Goal: Transaction & Acquisition: Subscribe to service/newsletter

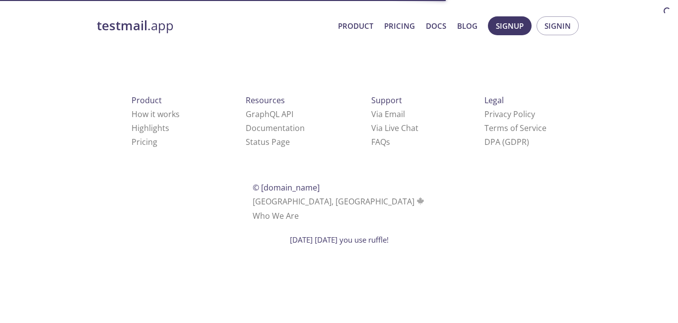
drag, startPoint x: 274, startPoint y: 171, endPoint x: 452, endPoint y: 170, distance: 178.2
click at [452, 235] on div "[DATE] [DATE] you use ruffle!" at bounding box center [339, 240] width 678 height 10
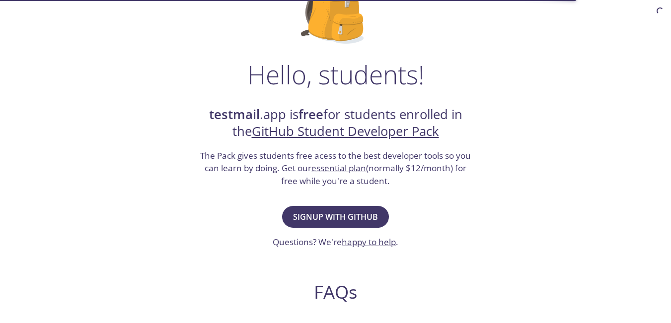
scroll to position [110, 0]
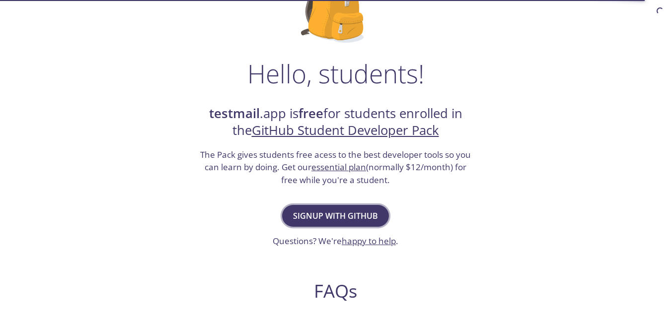
click at [303, 208] on button "Signup with GitHub" at bounding box center [335, 216] width 107 height 22
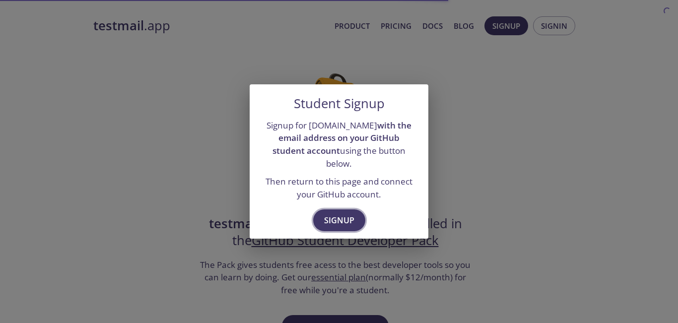
click at [335, 217] on span "Signup" at bounding box center [339, 220] width 30 height 14
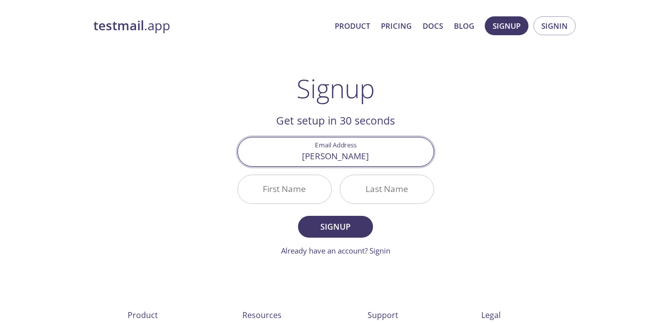
type input "saransh.gupta_cs22@gla.ac.in"
click at [292, 189] on input "First Name" at bounding box center [284, 189] width 93 height 28
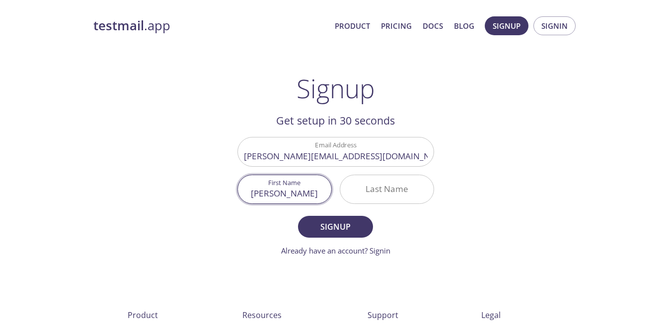
type input "Saransh"
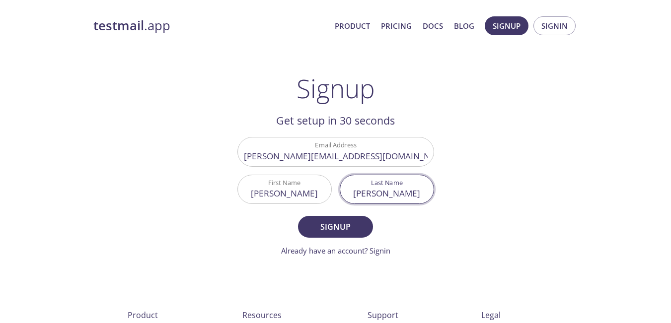
type input "Gupta"
click at [298, 216] on button "Signup" at bounding box center [335, 227] width 74 height 22
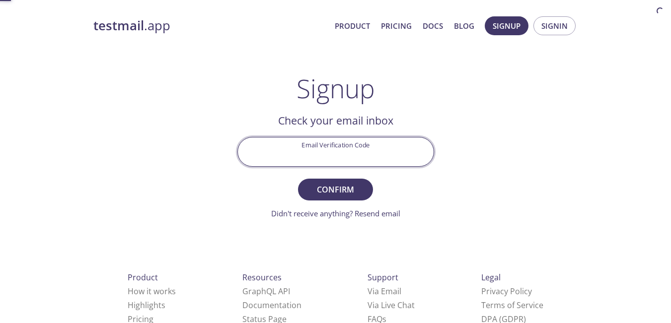
click at [300, 152] on input "Email Verification Code" at bounding box center [336, 152] width 196 height 28
paste input "7L7UDCU"
type input "7L7UDCU"
click at [298, 179] on button "Confirm" at bounding box center [335, 190] width 74 height 22
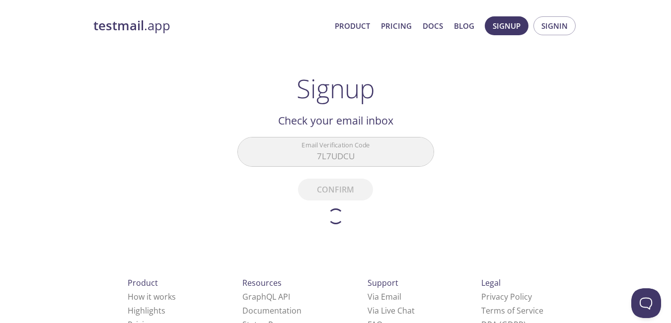
drag, startPoint x: 241, startPoint y: 208, endPoint x: 329, endPoint y: 199, distance: 88.3
click at [329, 199] on form "Email Verification Code 7L7UDCU Confirm Didn't receive anything? Resend email" at bounding box center [335, 180] width 197 height 87
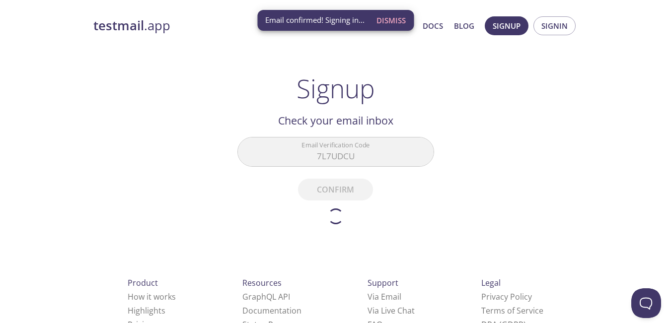
drag, startPoint x: 329, startPoint y: 199, endPoint x: 312, endPoint y: 184, distance: 22.8
click at [312, 184] on form "Email Verification Code 7L7UDCU Confirm Didn't receive anything? Resend email" at bounding box center [335, 180] width 197 height 87
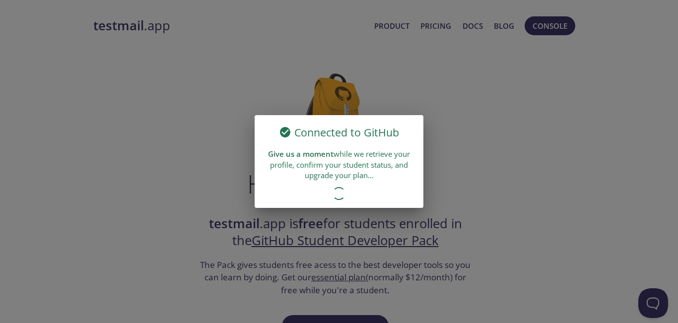
click at [233, 228] on div "Connected to GitHub Give us a moment while we retrieve your profile, confirm yo…" at bounding box center [339, 161] width 678 height 323
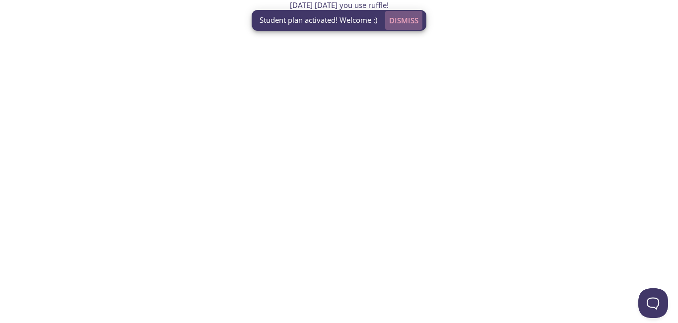
click at [409, 26] on span "Dismiss" at bounding box center [403, 20] width 29 height 13
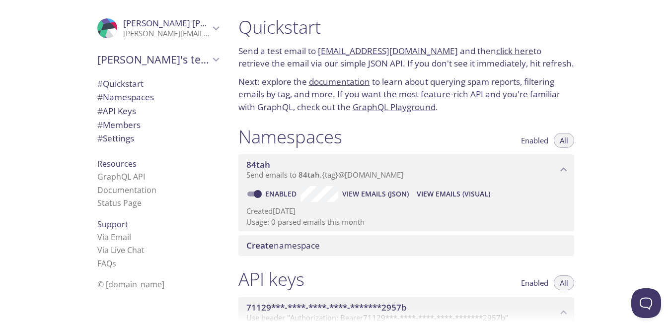
click at [258, 197] on input "Enabled" at bounding box center [258, 194] width 36 height 12
click at [258, 197] on span at bounding box center [253, 194] width 13 height 5
click at [263, 196] on input "Disabled" at bounding box center [250, 194] width 36 height 12
checkbox input "true"
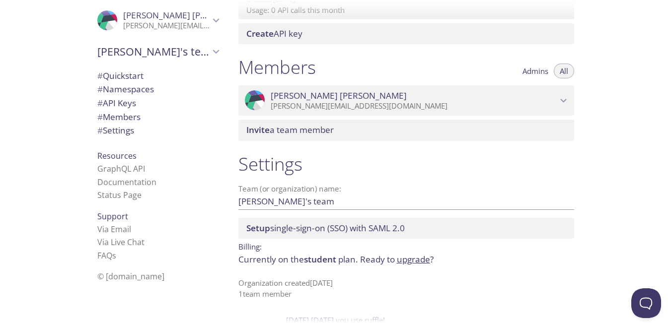
scroll to position [10, 0]
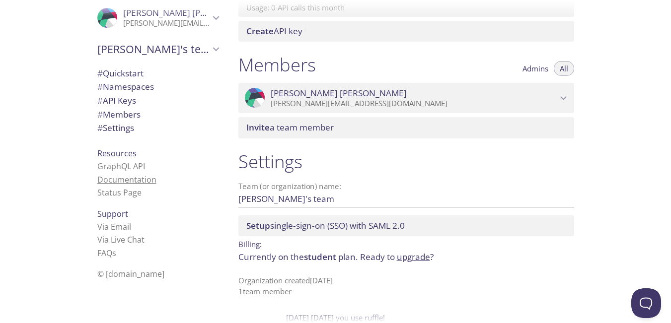
click at [111, 176] on link "Documentation" at bounding box center [126, 179] width 59 height 11
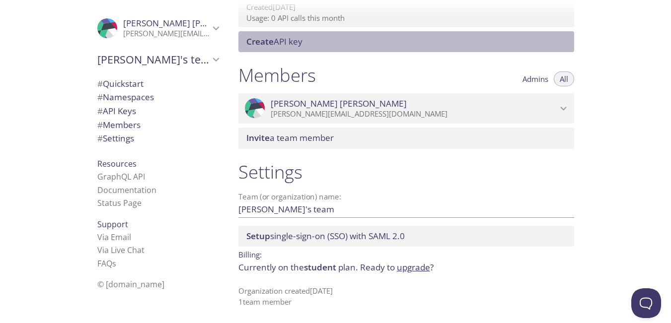
click at [256, 50] on div "Create API key" at bounding box center [406, 41] width 336 height 21
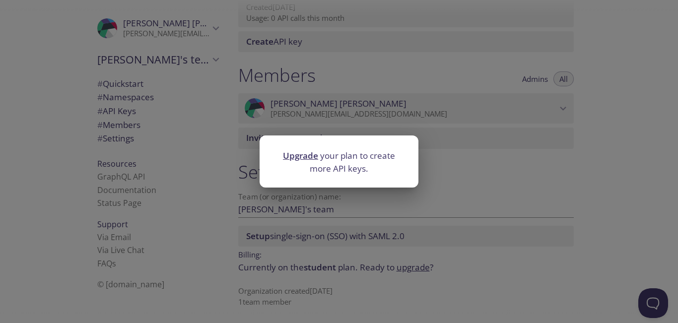
click at [293, 102] on div "Upgrade your plan to create more API keys." at bounding box center [339, 161] width 678 height 323
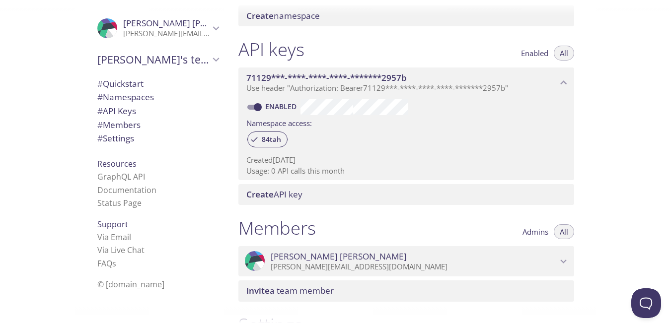
scroll to position [229, 0]
click at [269, 142] on span "84tah" at bounding box center [271, 140] width 31 height 9
click at [256, 140] on span "84tah" at bounding box center [271, 140] width 31 height 9
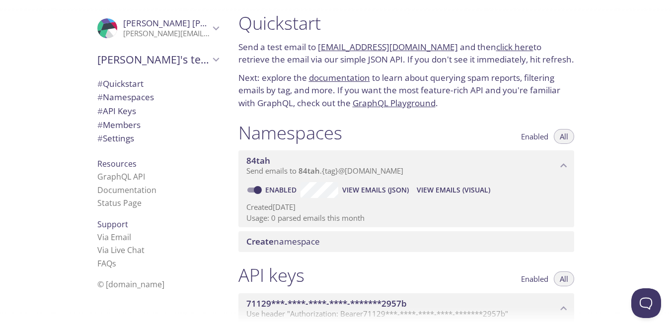
scroll to position [0, 0]
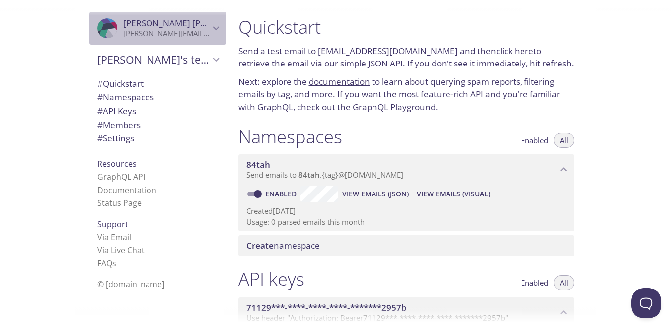
click at [144, 44] on div ".cls-1 { fill: #6d5ca8; } .cls-2 { fill: #3fc191; } .cls-3 { fill: #3b4752; } .…" at bounding box center [157, 28] width 137 height 33
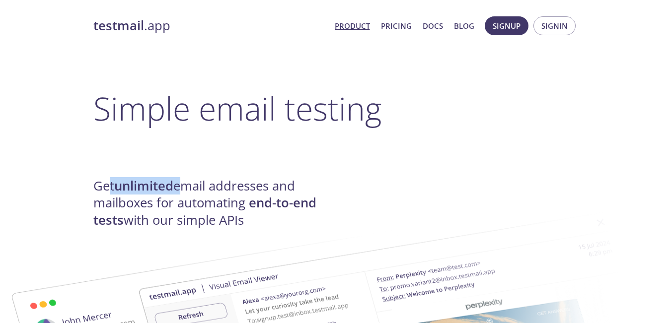
drag, startPoint x: 108, startPoint y: 185, endPoint x: 228, endPoint y: 197, distance: 120.8
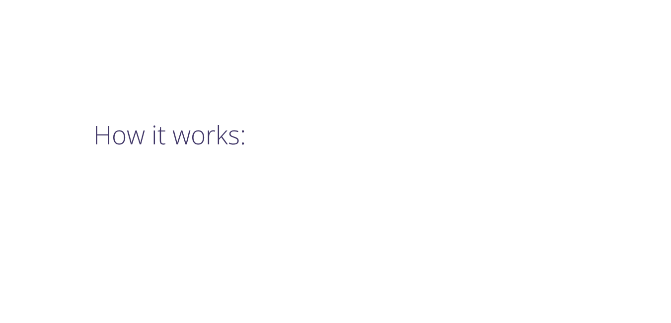
scroll to position [637, 0]
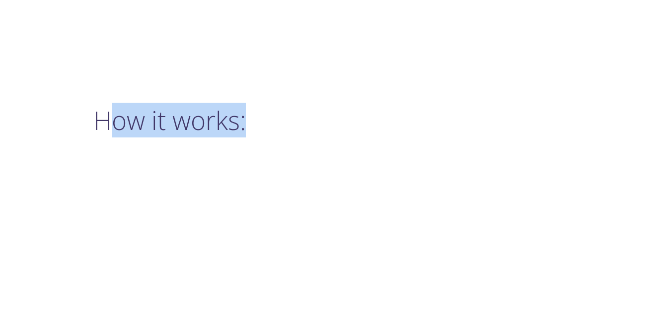
drag, startPoint x: 103, startPoint y: 131, endPoint x: 309, endPoint y: 131, distance: 205.5
click at [309, 131] on h2 "How it works:" at bounding box center [335, 120] width 485 height 30
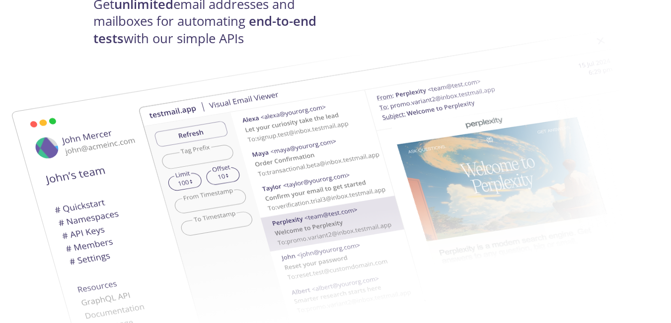
scroll to position [0, 0]
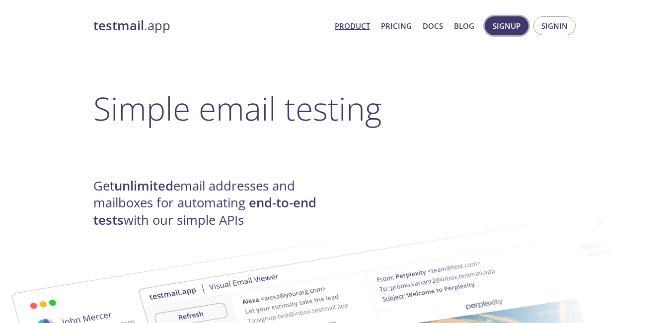
click at [499, 32] on span "Signup" at bounding box center [507, 25] width 28 height 13
click at [540, 31] on button "Signin" at bounding box center [554, 25] width 42 height 19
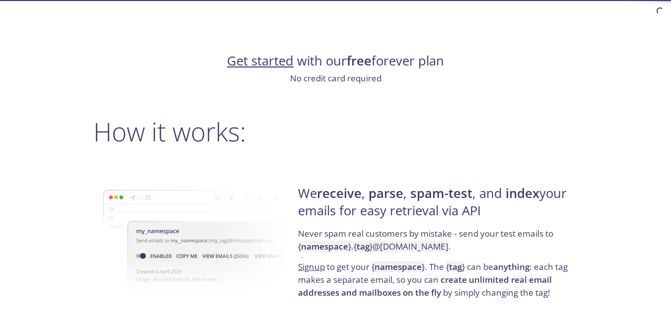
scroll to position [629, 0]
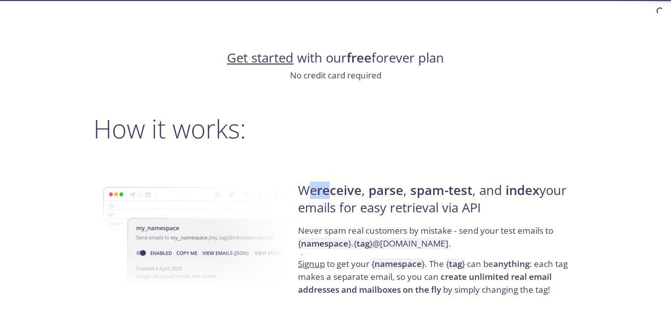
drag, startPoint x: 310, startPoint y: 184, endPoint x: 361, endPoint y: 195, distance: 52.2
click at [361, 195] on h4 "We receive , parse , spam-test , and index your emails for easy retrieval via A…" at bounding box center [436, 203] width 277 height 42
click at [361, 195] on strong "receive" at bounding box center [339, 190] width 45 height 17
drag, startPoint x: 401, startPoint y: 218, endPoint x: 366, endPoint y: 216, distance: 34.8
click at [366, 216] on h4 "We receive , parse , spam-test , and index your emails for easy retrieval via A…" at bounding box center [436, 203] width 277 height 42
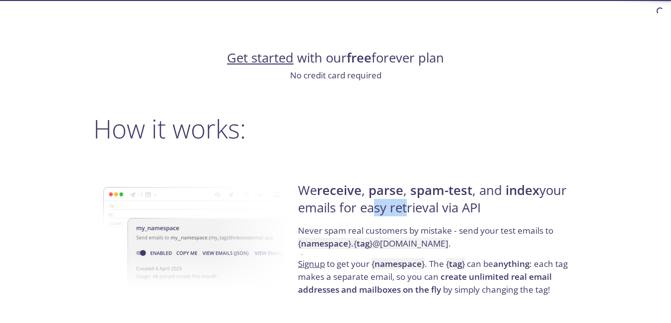
click at [366, 216] on h4 "We receive , parse , spam-test , and index your emails for easy retrieval via A…" at bounding box center [436, 203] width 277 height 42
drag, startPoint x: 380, startPoint y: 215, endPoint x: 338, endPoint y: 211, distance: 42.9
click at [338, 211] on h4 "We receive , parse , spam-test , and index your emails for easy retrieval via A…" at bounding box center [436, 203] width 277 height 42
click at [307, 212] on h4 "We receive , parse , spam-test , and index your emails for easy retrieval via A…" at bounding box center [436, 203] width 277 height 42
click at [346, 234] on p "Never spam real customers by mistake - send your test emails to { namespace } .…" at bounding box center [436, 240] width 277 height 33
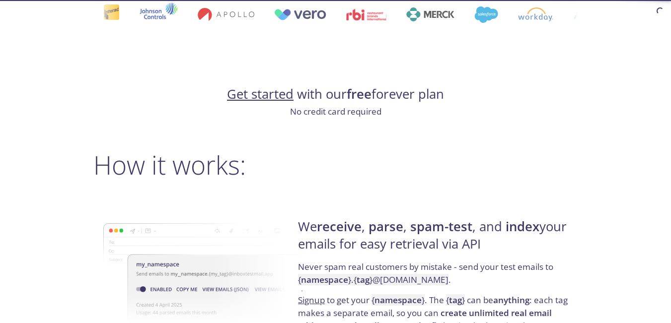
scroll to position [0, 0]
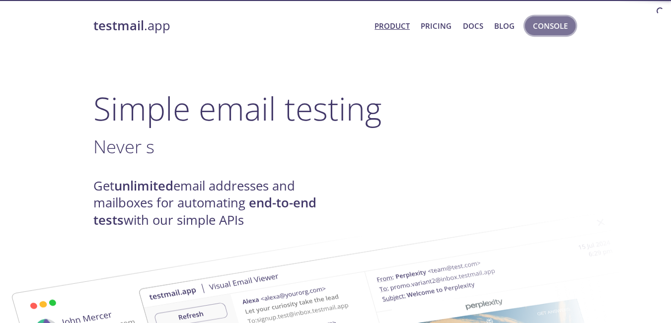
click at [549, 29] on span "Console" at bounding box center [550, 25] width 35 height 13
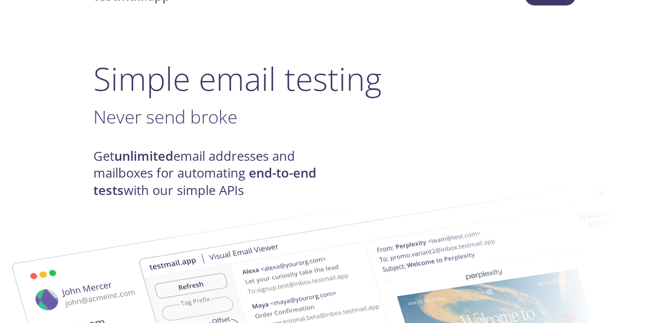
scroll to position [17, 0]
